Goal: Task Accomplishment & Management: Manage account settings

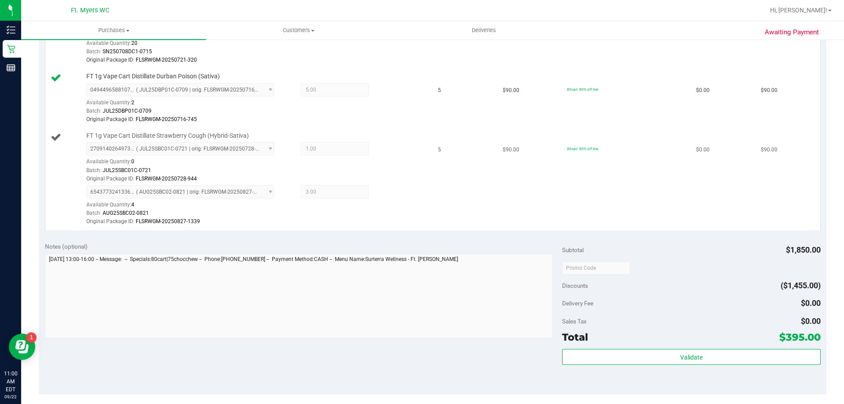
scroll to position [220, 0]
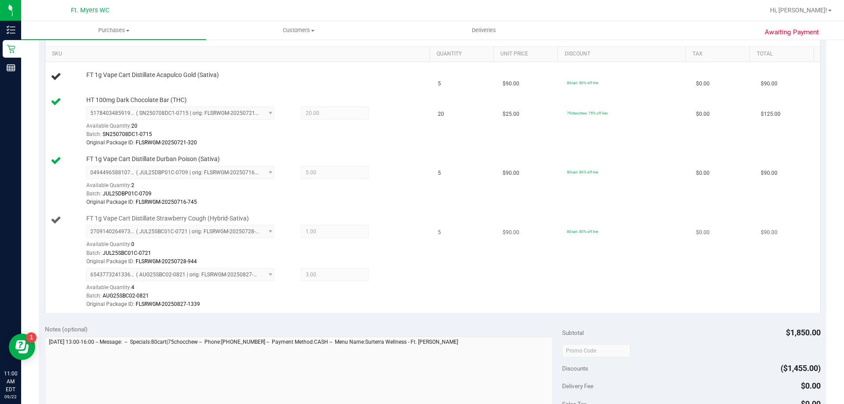
click at [319, 273] on span "3.00 3" at bounding box center [335, 274] width 68 height 13
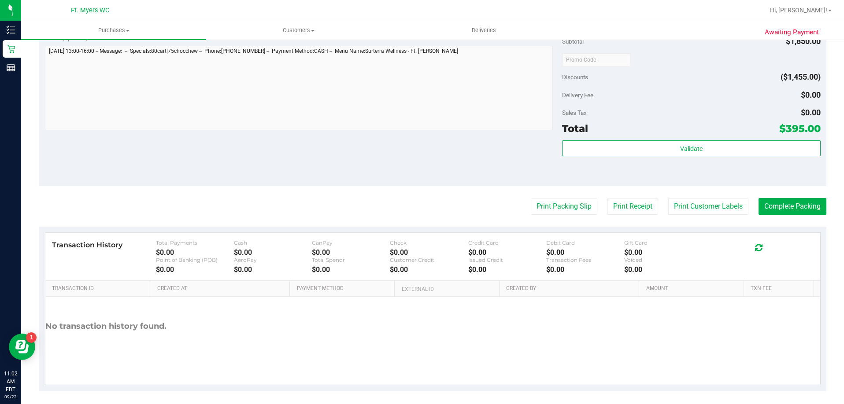
scroll to position [572, 0]
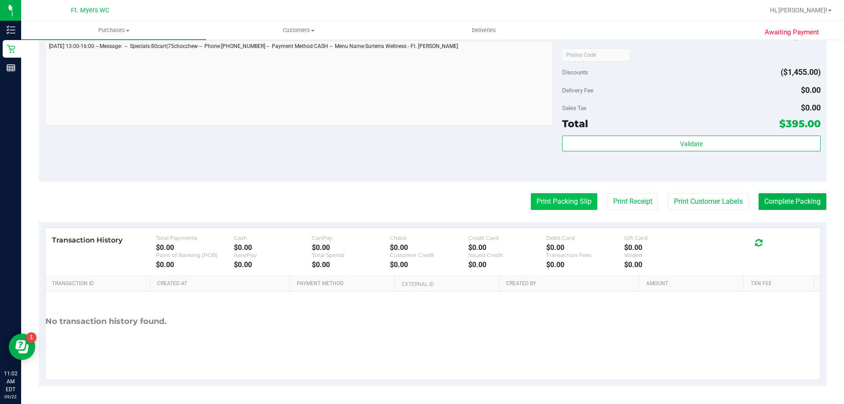
click at [576, 200] on button "Print Packing Slip" at bounding box center [564, 201] width 67 height 17
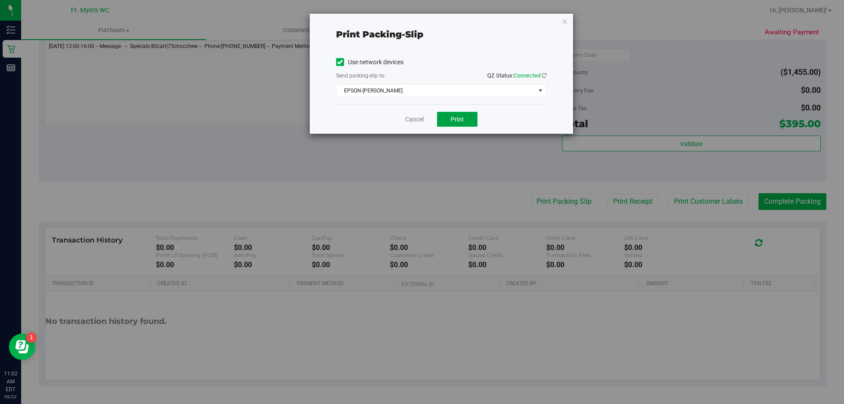
click at [461, 119] on span "Print" at bounding box center [457, 119] width 13 height 7
click at [418, 121] on link "Cancel" at bounding box center [414, 119] width 19 height 9
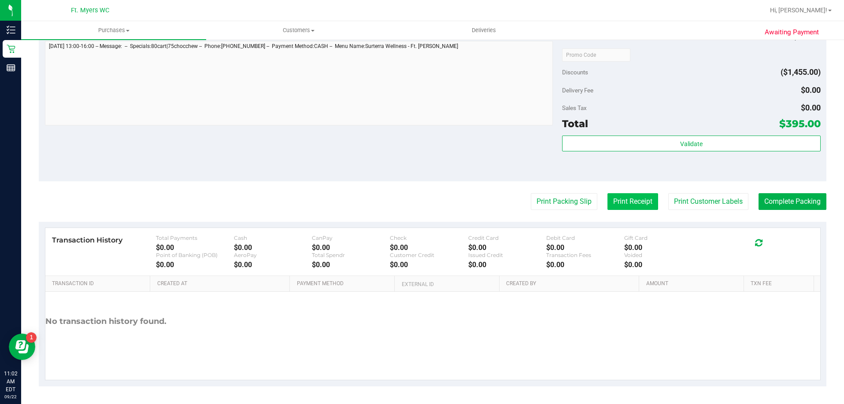
click at [641, 202] on button "Print Receipt" at bounding box center [632, 201] width 51 height 17
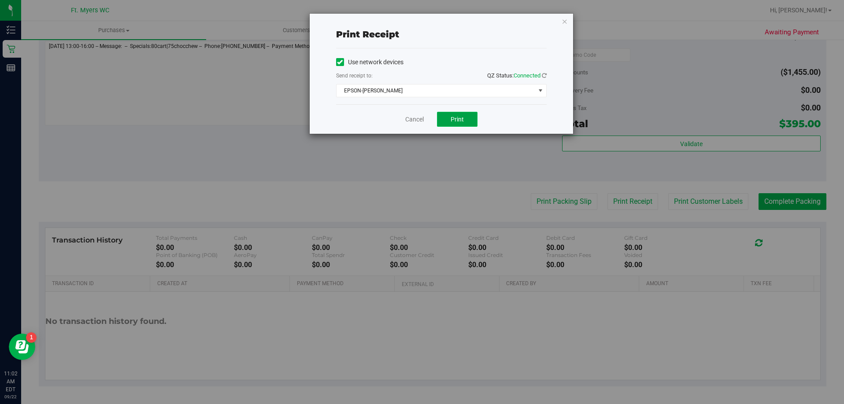
click at [454, 122] on span "Print" at bounding box center [457, 119] width 13 height 7
click at [408, 121] on link "Cancel" at bounding box center [414, 119] width 19 height 9
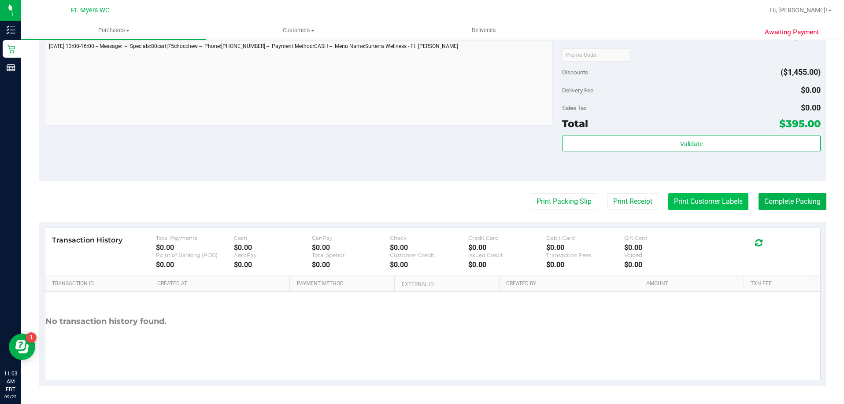
click at [706, 199] on button "Print Customer Labels" at bounding box center [708, 201] width 80 height 17
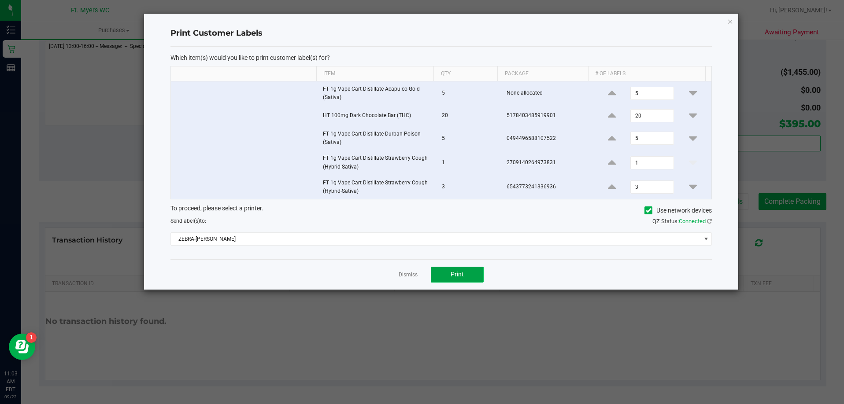
click at [451, 271] on span "Print" at bounding box center [457, 274] width 13 height 7
click at [409, 270] on app-cancel-button "Dismiss" at bounding box center [408, 274] width 19 height 9
click at [413, 276] on link "Dismiss" at bounding box center [408, 274] width 19 height 7
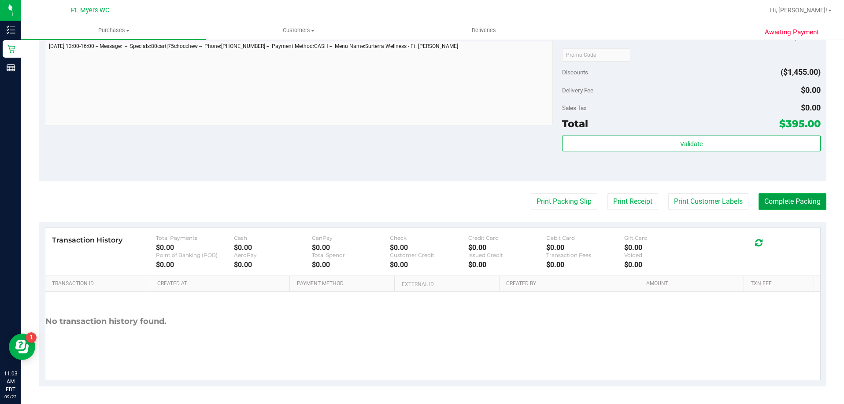
click at [777, 202] on button "Complete Packing" at bounding box center [793, 201] width 68 height 17
click at [780, 201] on button "Complete Packing" at bounding box center [793, 201] width 68 height 17
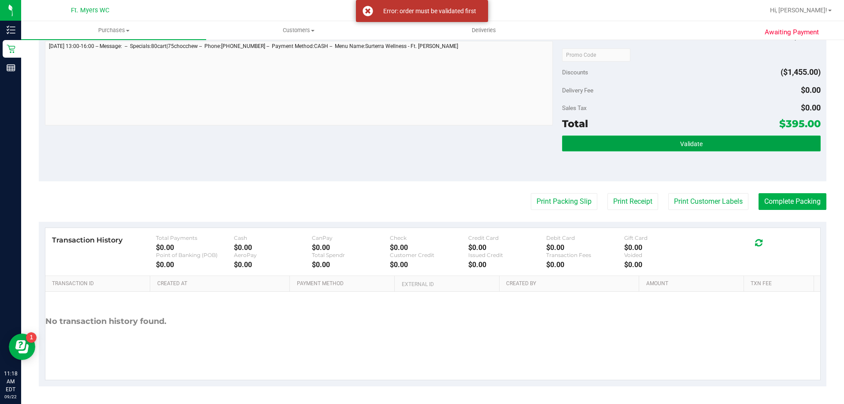
click at [703, 145] on button "Validate" at bounding box center [691, 144] width 259 height 16
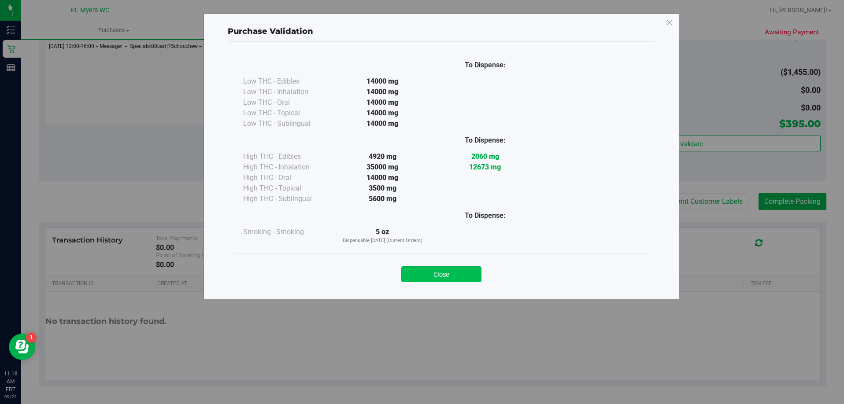
click at [440, 271] on button "Close" at bounding box center [441, 275] width 80 height 16
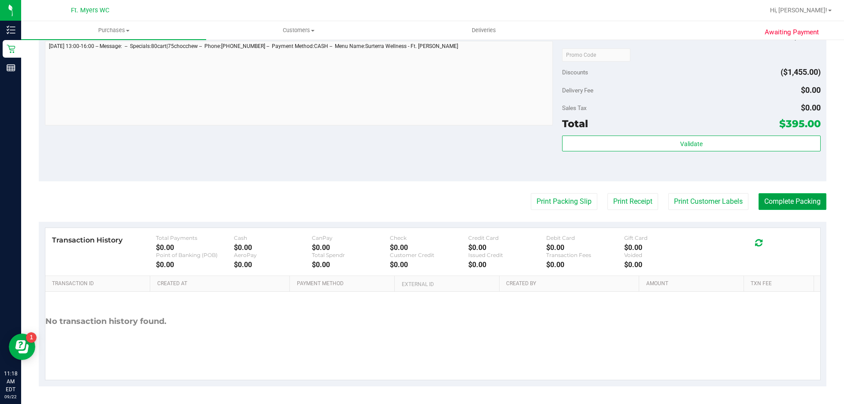
click at [772, 197] on button "Complete Packing" at bounding box center [793, 201] width 68 height 17
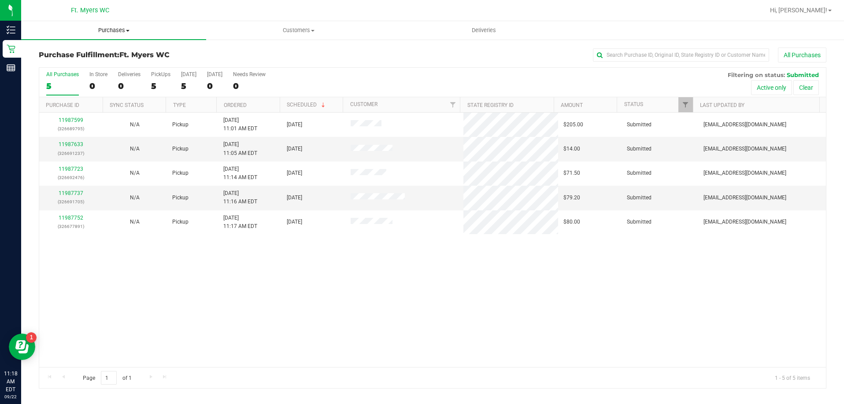
click at [116, 30] on span "Purchases" at bounding box center [113, 30] width 185 height 8
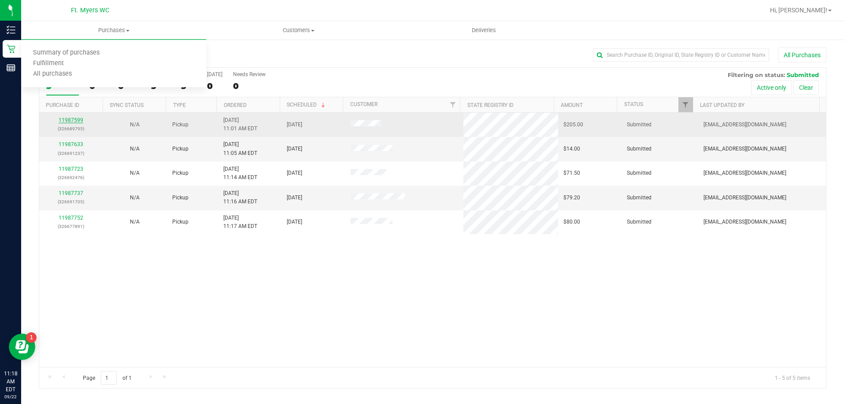
click at [80, 118] on link "11987599" at bounding box center [71, 120] width 25 height 6
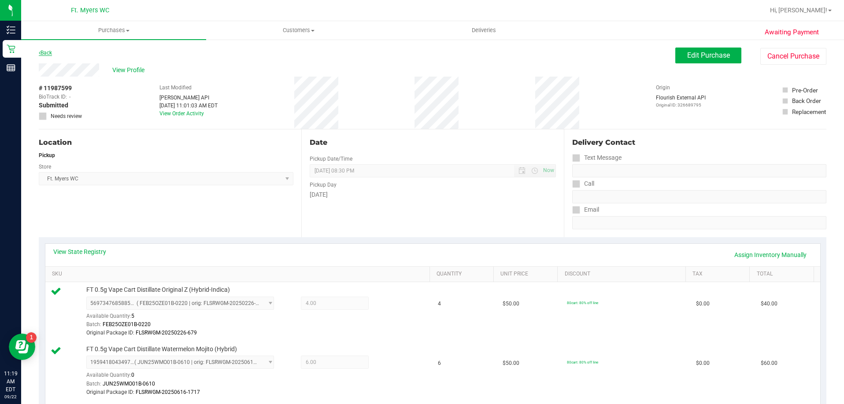
click at [50, 52] on link "Back" at bounding box center [45, 53] width 13 height 6
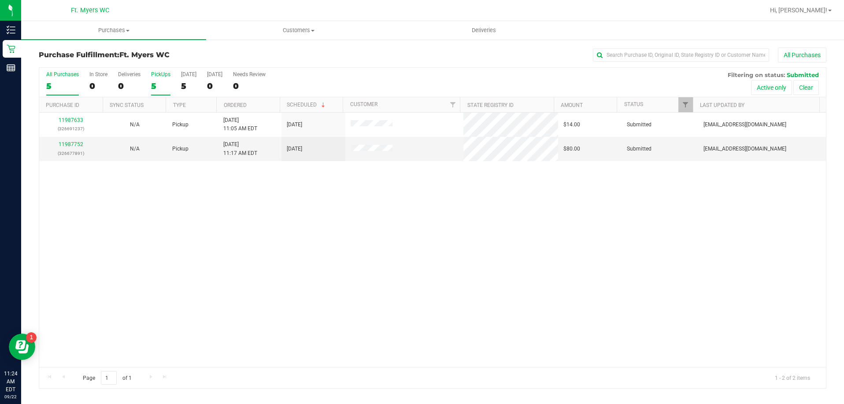
click at [160, 88] on div "5" at bounding box center [160, 86] width 19 height 10
click at [0, 0] on input "PickUps 5" at bounding box center [0, 0] width 0 height 0
click at [372, 228] on div "11987633 (326691237) N/A Pickup [DATE] 11:05 AM EDT 9/22/2025 $14.00 Submitted …" at bounding box center [432, 240] width 787 height 255
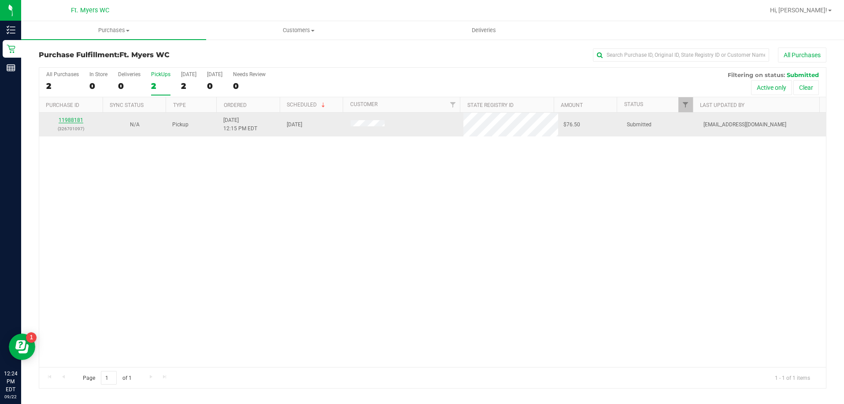
click at [78, 120] on link "11988181" at bounding box center [71, 120] width 25 height 6
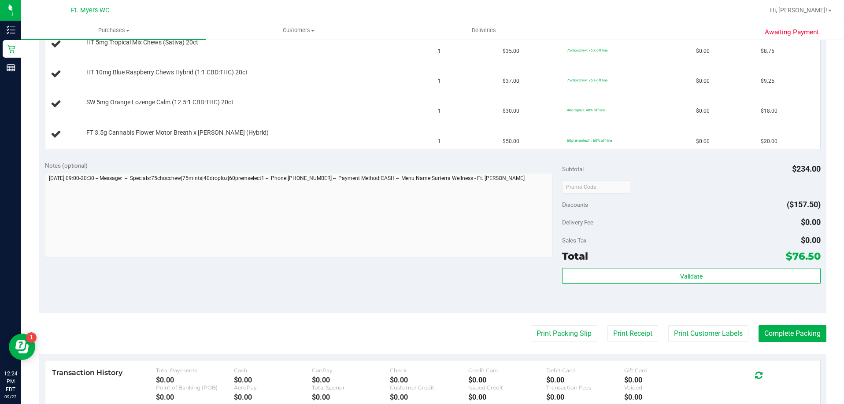
scroll to position [352, 0]
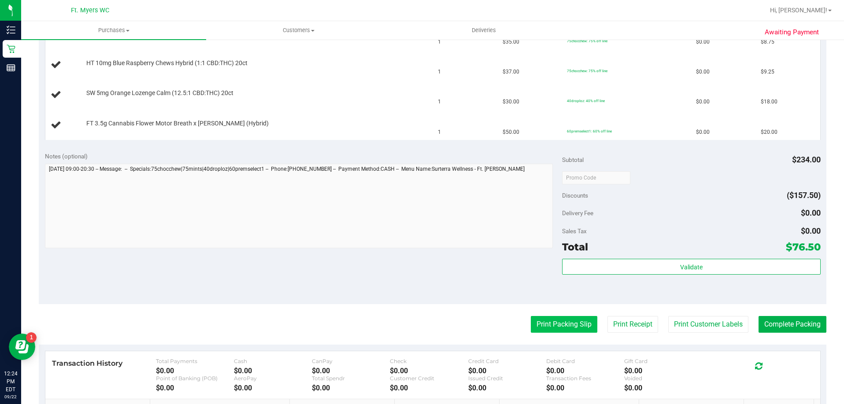
click at [552, 323] on button "Print Packing Slip" at bounding box center [564, 324] width 67 height 17
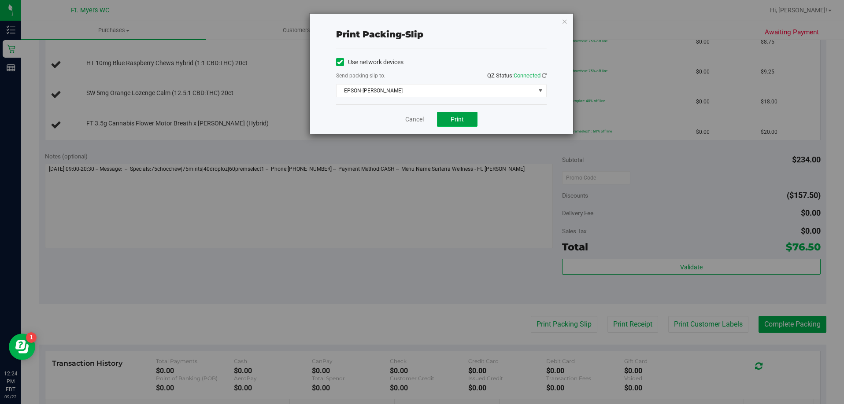
click at [459, 118] on span "Print" at bounding box center [457, 119] width 13 height 7
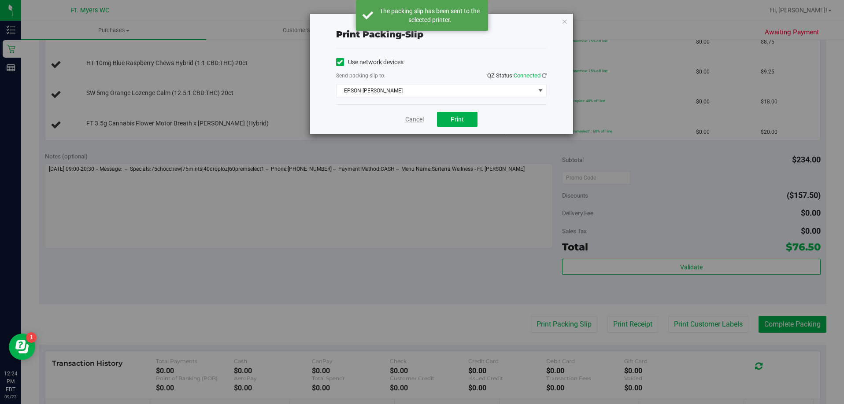
click at [410, 118] on link "Cancel" at bounding box center [414, 119] width 19 height 9
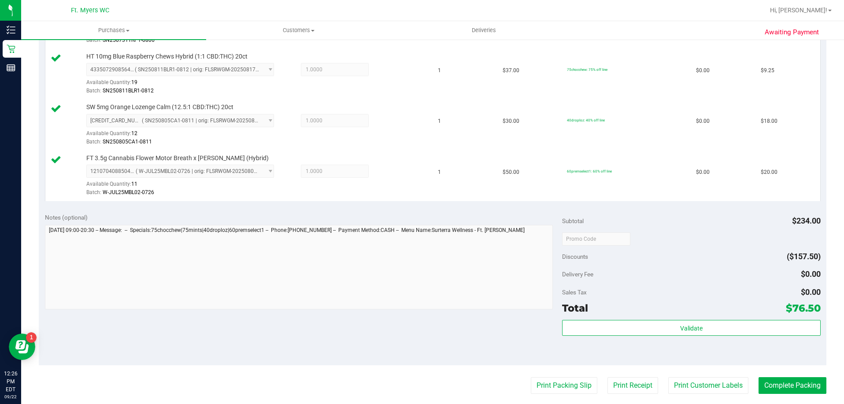
scroll to position [529, 0]
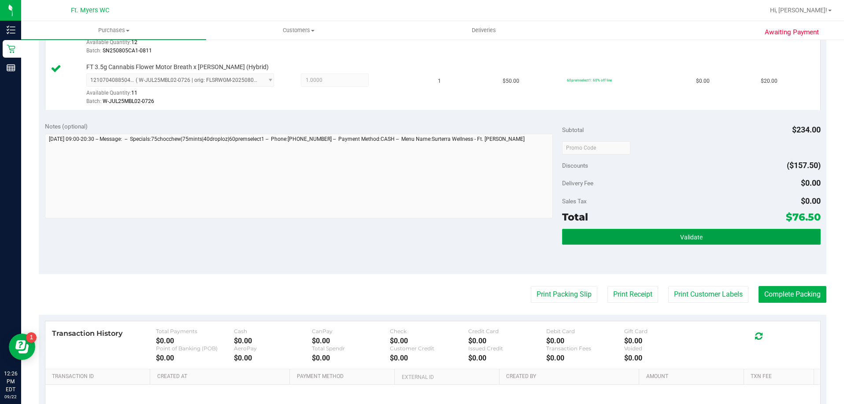
click at [641, 233] on button "Validate" at bounding box center [691, 237] width 259 height 16
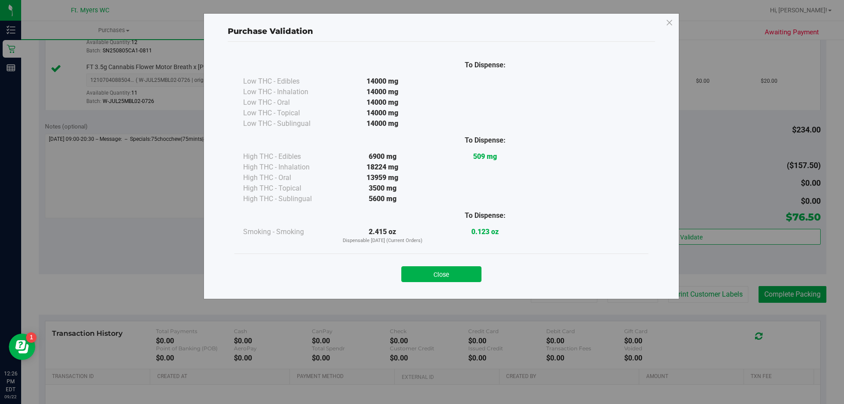
click at [446, 273] on button "Close" at bounding box center [441, 275] width 80 height 16
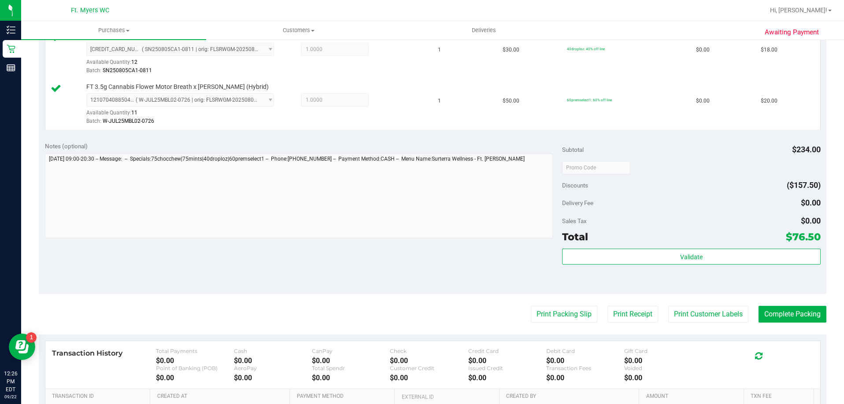
scroll to position [573, 0]
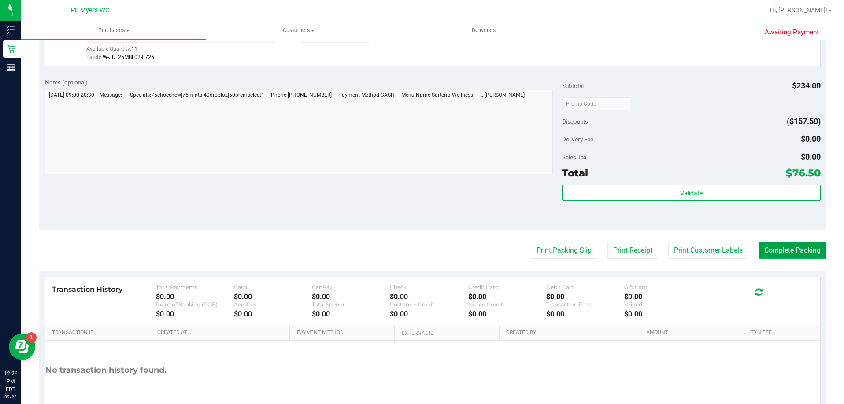
click at [787, 248] on button "Complete Packing" at bounding box center [793, 250] width 68 height 17
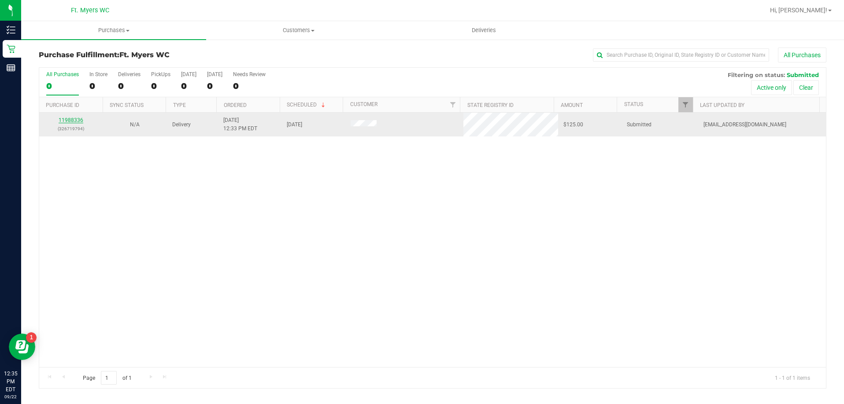
click at [74, 119] on link "11988336" at bounding box center [71, 120] width 25 height 6
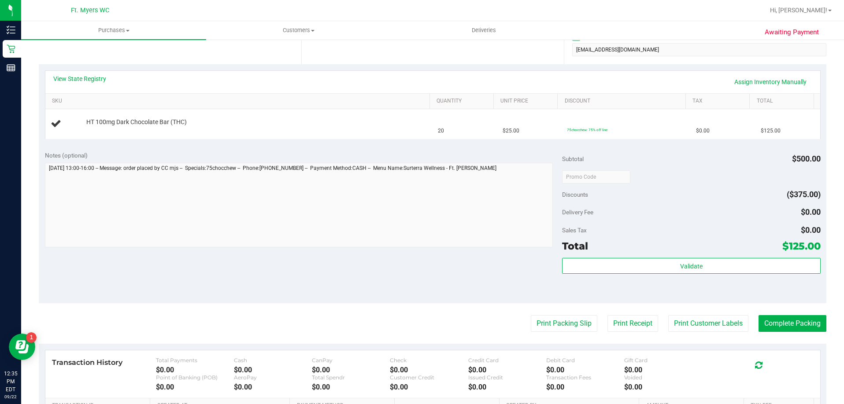
scroll to position [220, 0]
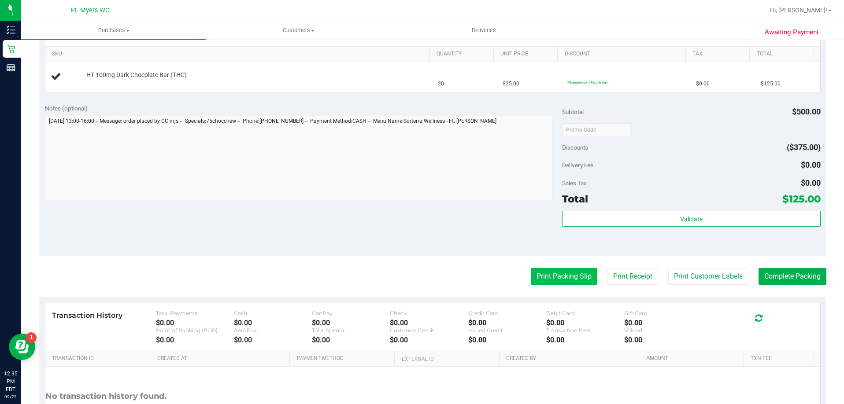
click at [548, 278] on button "Print Packing Slip" at bounding box center [564, 276] width 67 height 17
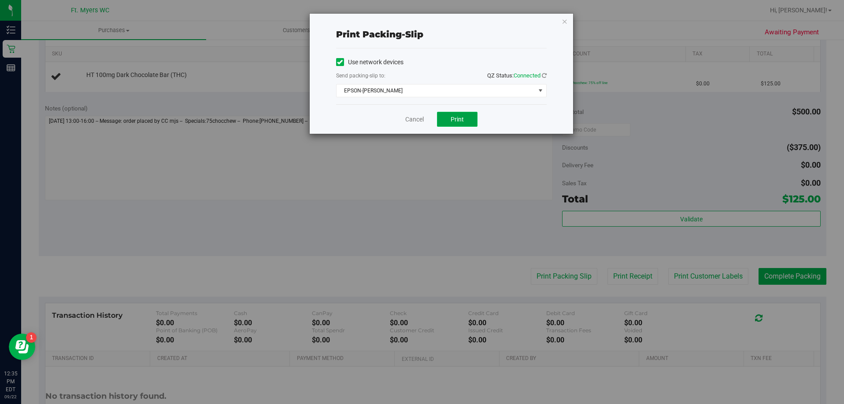
click at [455, 121] on span "Print" at bounding box center [457, 119] width 13 height 7
click at [420, 120] on link "Cancel" at bounding box center [414, 119] width 19 height 9
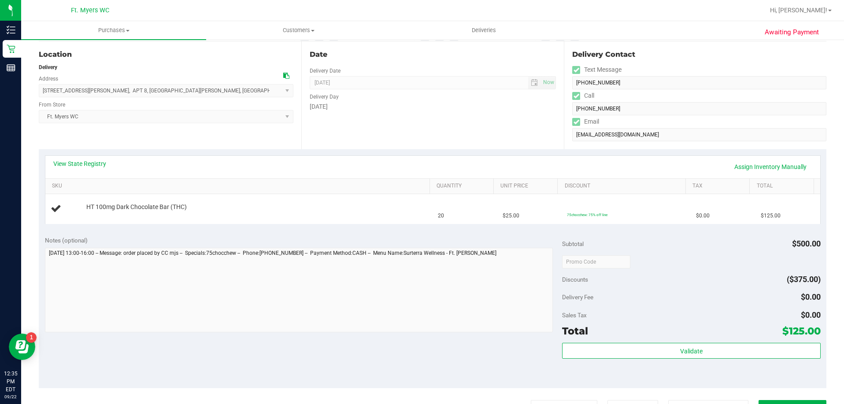
scroll to position [176, 0]
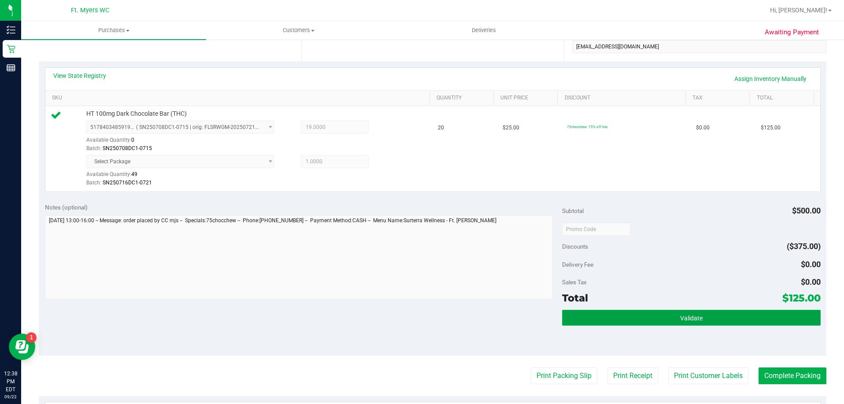
click at [635, 315] on button "Validate" at bounding box center [691, 318] width 259 height 16
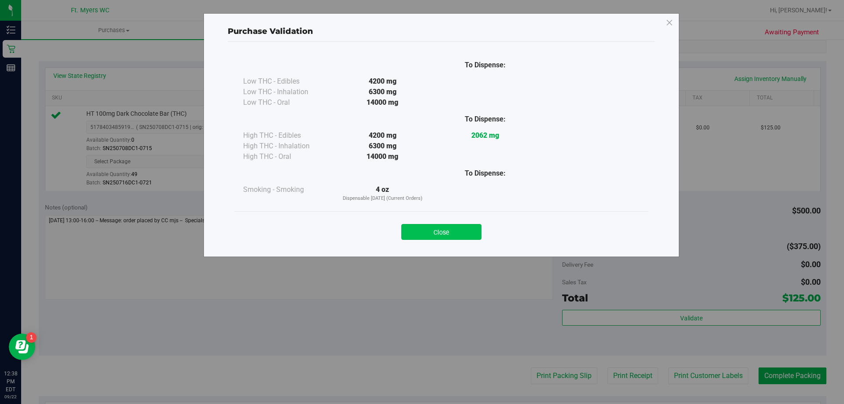
click at [444, 227] on button "Close" at bounding box center [441, 232] width 80 height 16
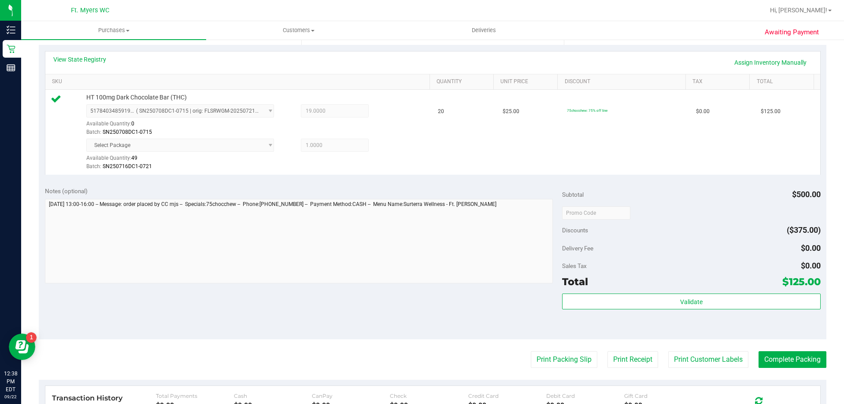
scroll to position [220, 0]
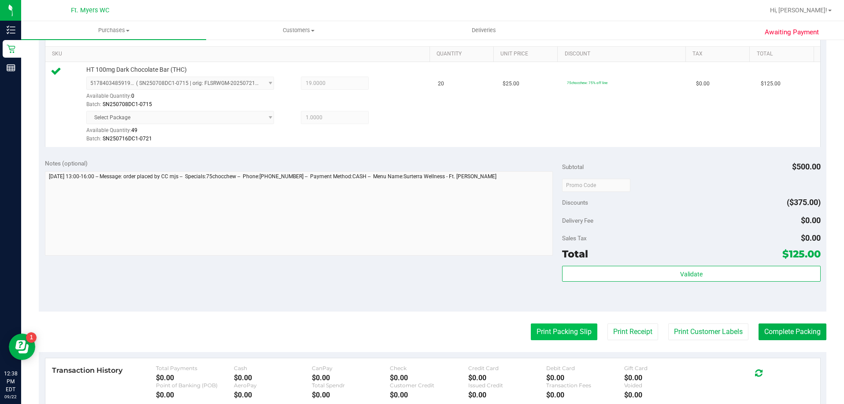
click at [563, 337] on button "Print Packing Slip" at bounding box center [564, 332] width 67 height 17
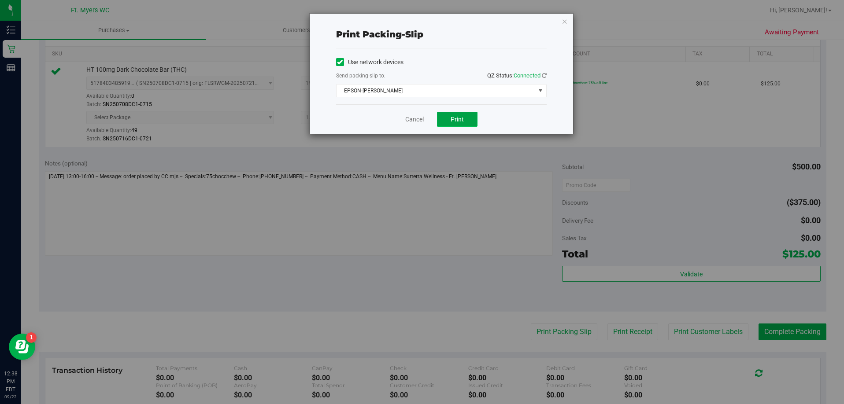
click at [455, 116] on span "Print" at bounding box center [457, 119] width 13 height 7
click at [417, 118] on link "Cancel" at bounding box center [414, 119] width 19 height 9
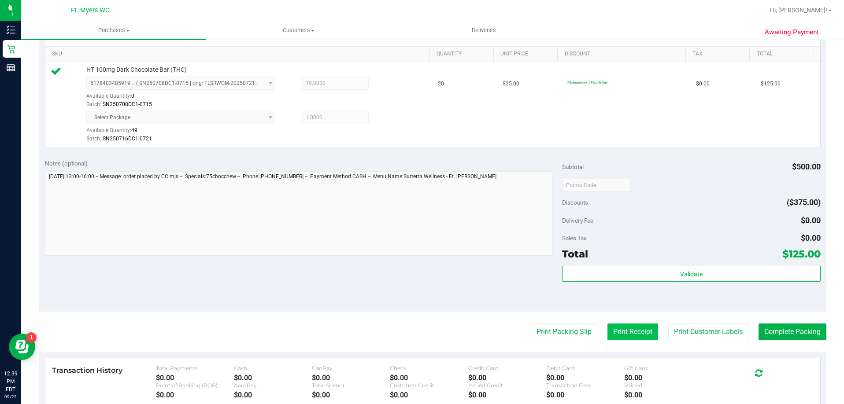
click at [618, 331] on button "Print Receipt" at bounding box center [632, 332] width 51 height 17
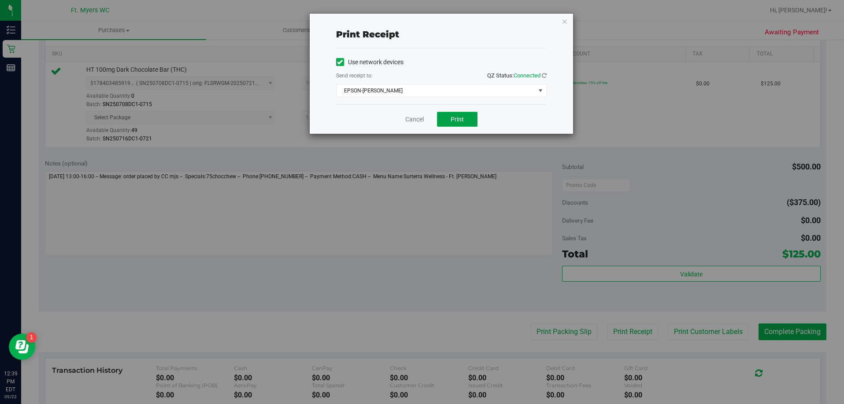
click at [446, 115] on button "Print" at bounding box center [457, 119] width 41 height 15
click at [421, 119] on link "Cancel" at bounding box center [414, 119] width 19 height 9
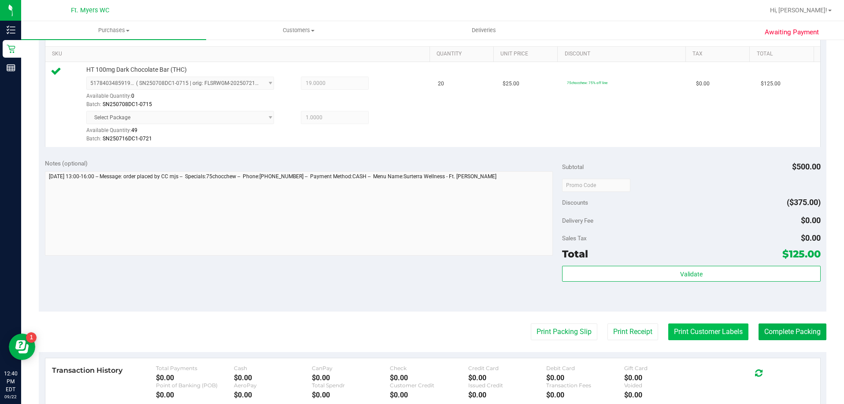
click at [694, 333] on button "Print Customer Labels" at bounding box center [708, 332] width 80 height 17
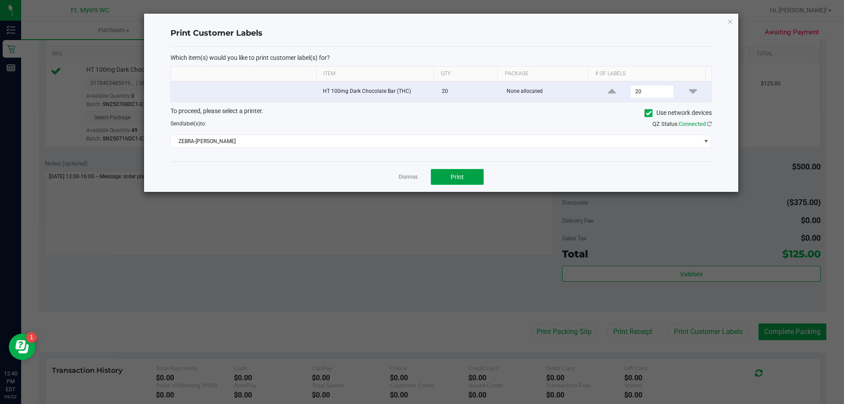
click at [455, 178] on span "Print" at bounding box center [457, 177] width 13 height 7
click at [409, 173] on app-cancel-button "Dismiss" at bounding box center [408, 177] width 19 height 9
click at [409, 181] on link "Dismiss" at bounding box center [408, 177] width 19 height 7
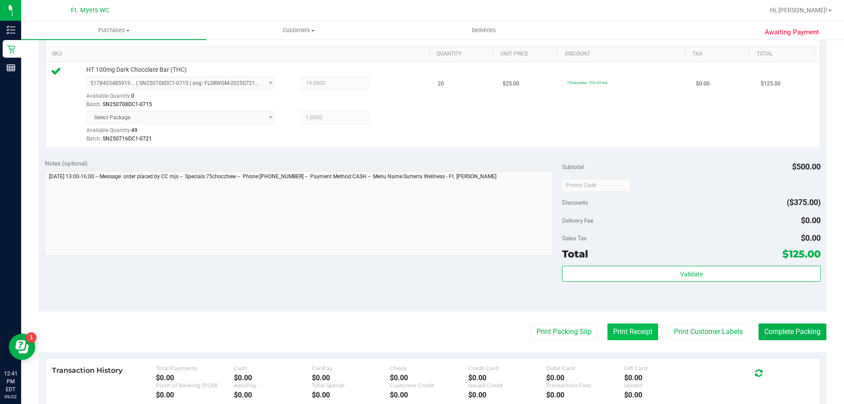
click at [625, 334] on button "Print Receipt" at bounding box center [632, 332] width 51 height 17
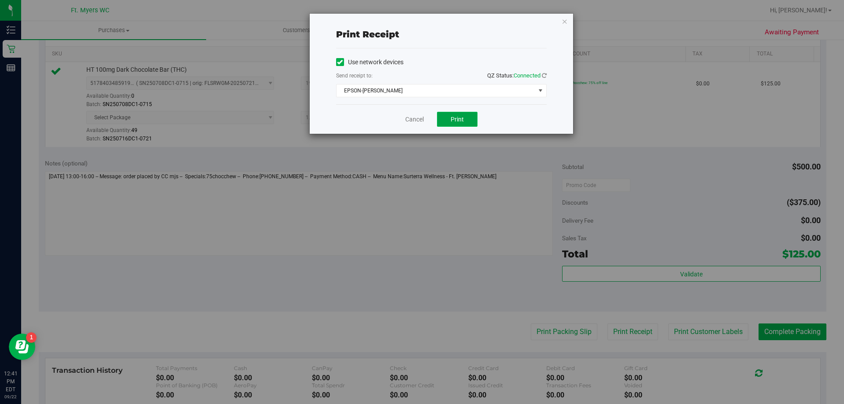
click at [462, 120] on span "Print" at bounding box center [457, 119] width 13 height 7
click at [415, 119] on link "Cancel" at bounding box center [414, 119] width 19 height 9
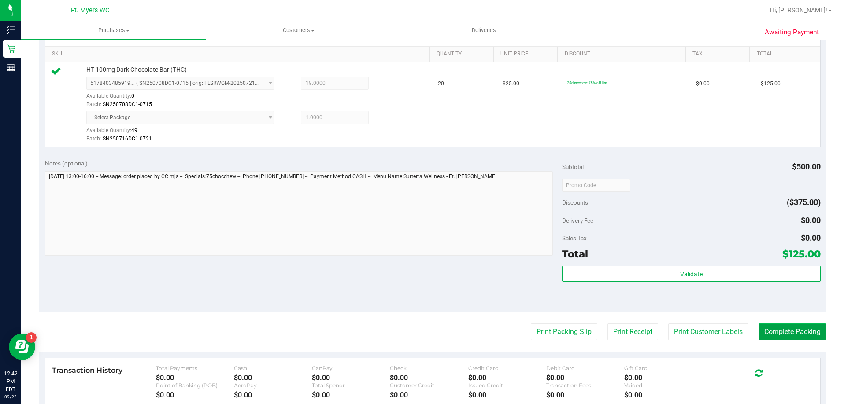
click at [788, 336] on button "Complete Packing" at bounding box center [793, 332] width 68 height 17
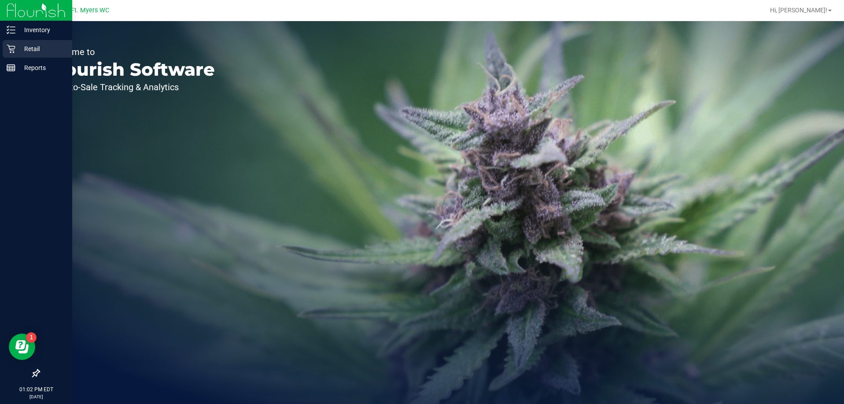
click at [15, 46] on p "Retail" at bounding box center [41, 49] width 53 height 11
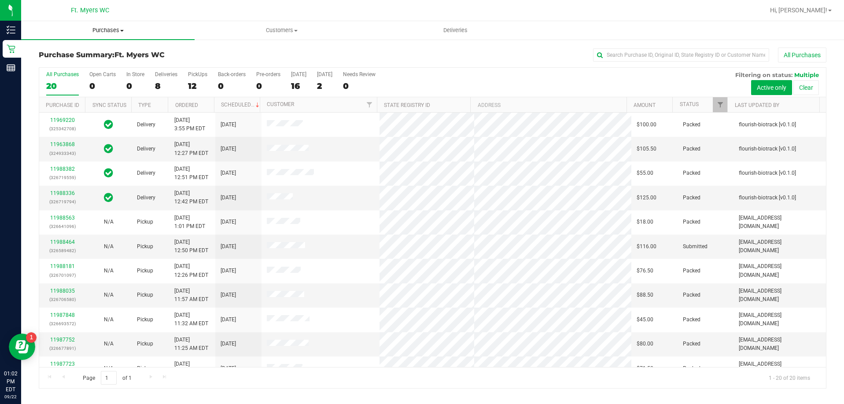
click at [108, 30] on span "Purchases" at bounding box center [108, 30] width 174 height 8
click at [74, 64] on span "Fulfillment" at bounding box center [48, 63] width 55 height 7
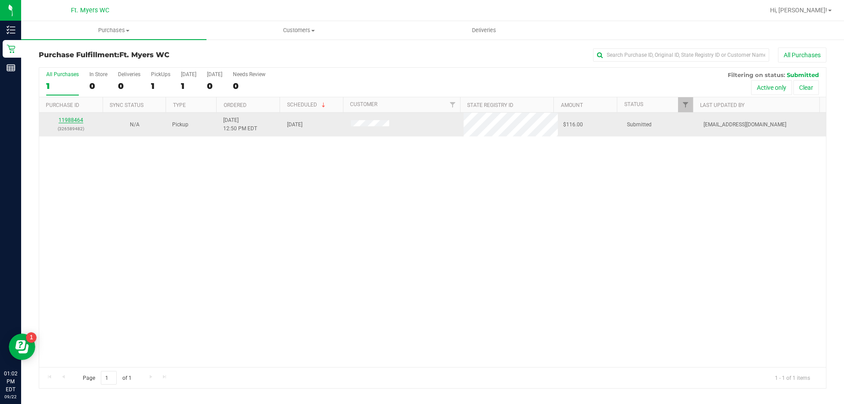
click at [78, 118] on link "11988464" at bounding box center [71, 120] width 25 height 6
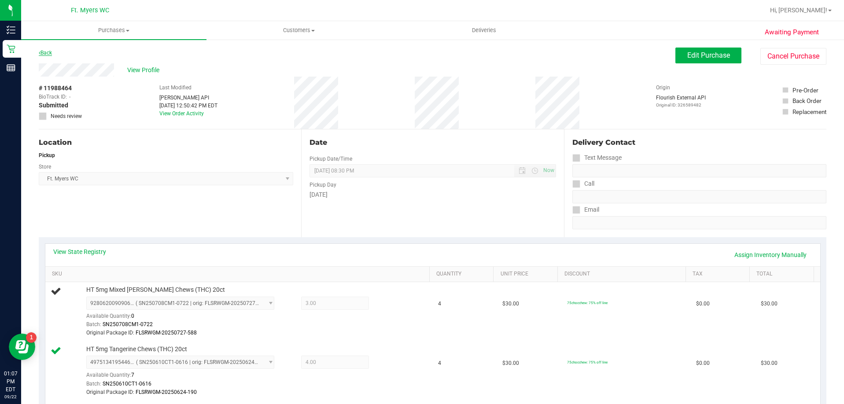
click at [52, 51] on link "Back" at bounding box center [45, 53] width 13 height 6
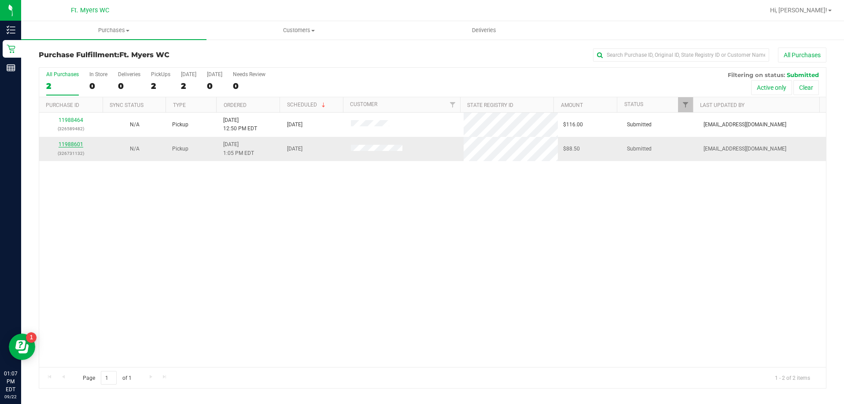
click at [74, 143] on link "11988601" at bounding box center [71, 144] width 25 height 6
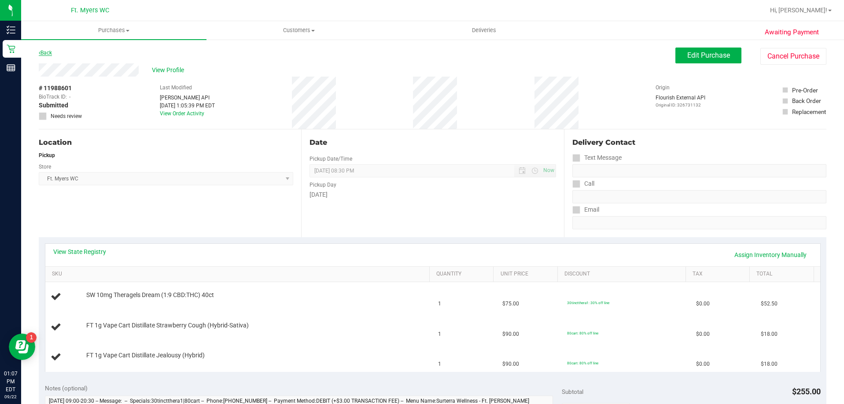
click at [49, 52] on link "Back" at bounding box center [45, 53] width 13 height 6
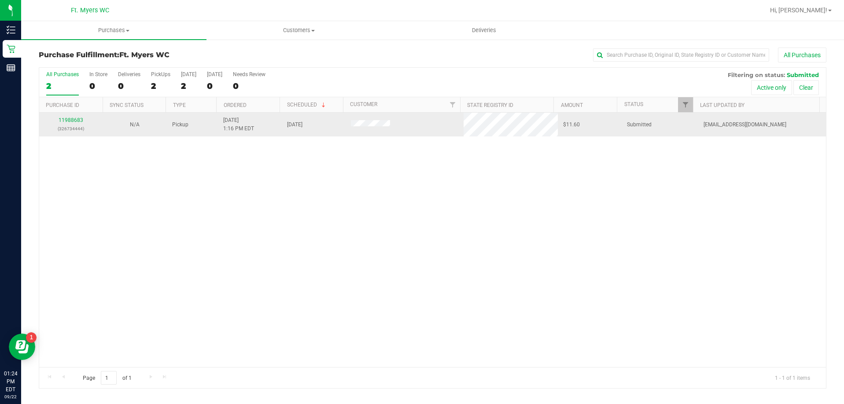
click at [76, 117] on div "11988683 (326734444)" at bounding box center [70, 124] width 53 height 17
click at [78, 122] on link "11988683" at bounding box center [71, 120] width 25 height 6
